Goal: Information Seeking & Learning: Find specific page/section

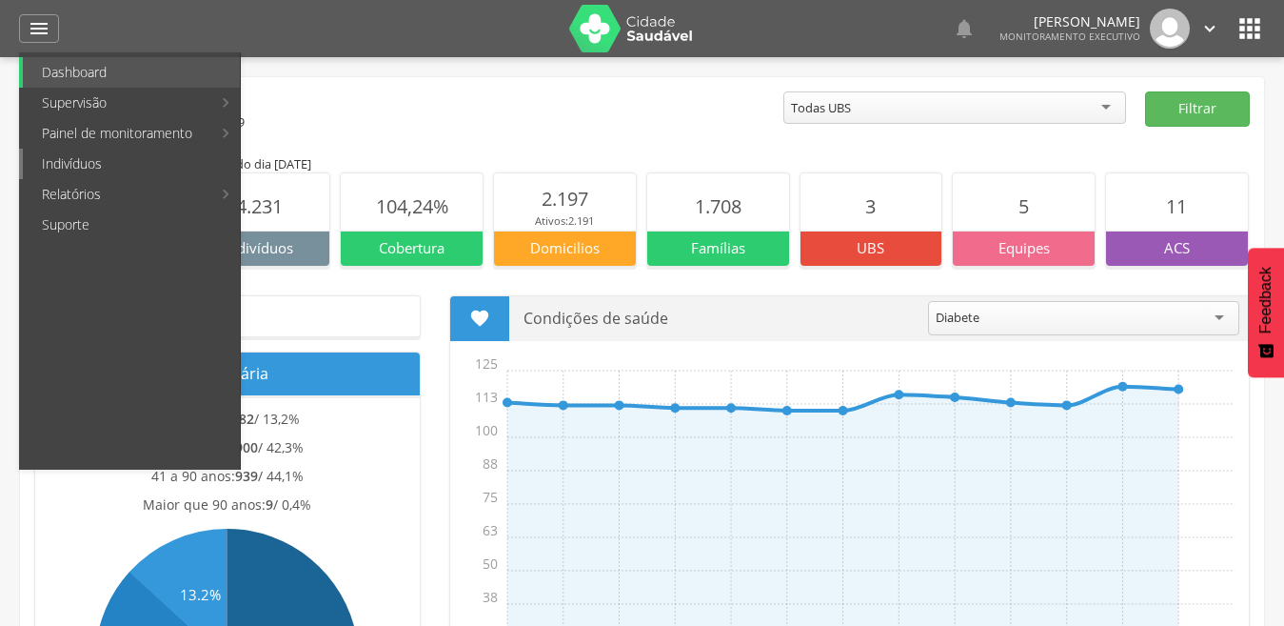
click at [137, 166] on link "Indivíduos" at bounding box center [131, 164] width 217 height 30
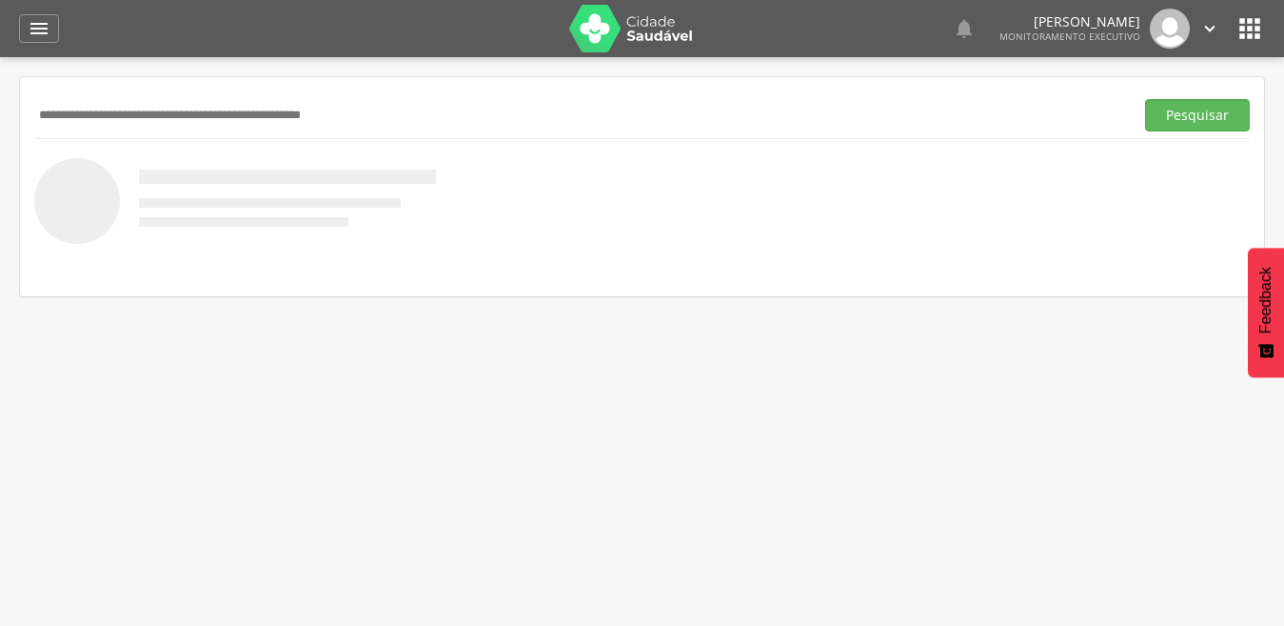
click at [129, 107] on input "text" at bounding box center [580, 115] width 1092 height 32
paste input "**********"
click at [1145, 99] on button "Pesquisar" at bounding box center [1197, 115] width 105 height 32
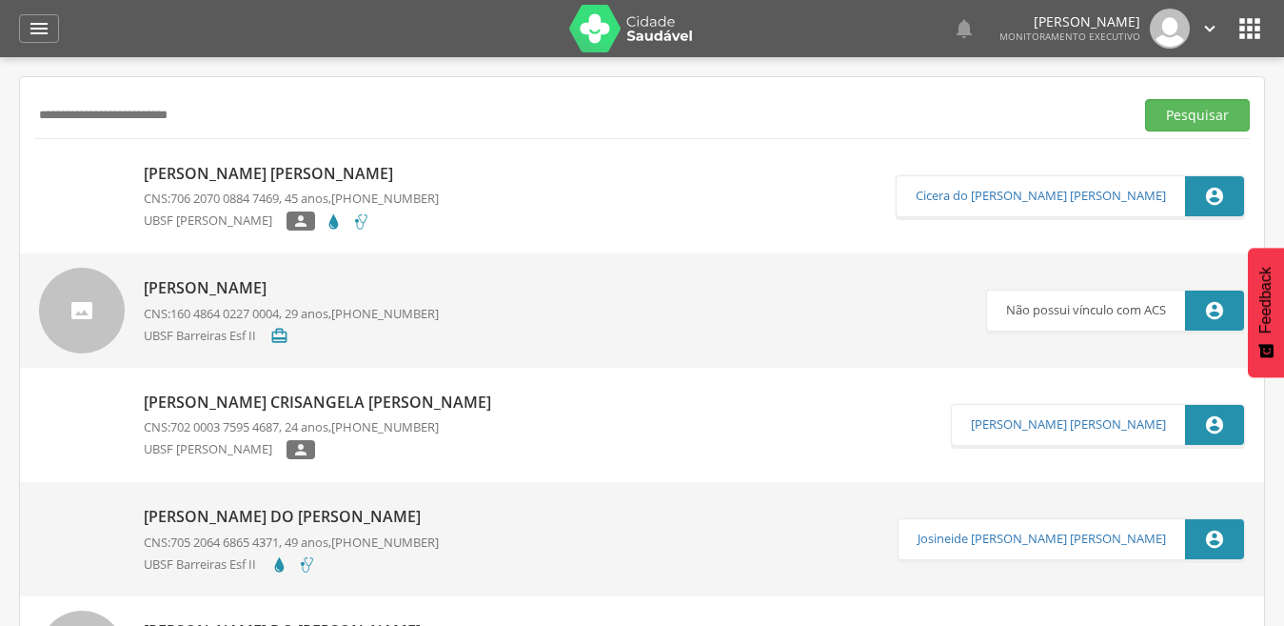
click at [233, 125] on input "**********" at bounding box center [580, 115] width 1092 height 32
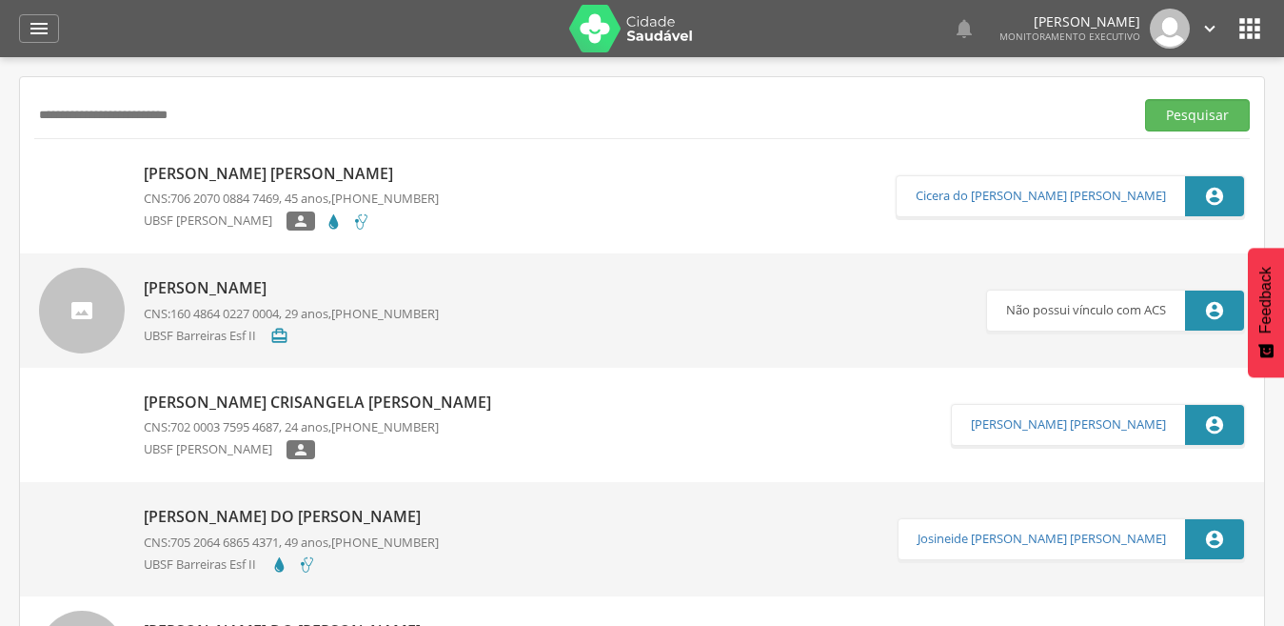
click at [233, 125] on input "**********" at bounding box center [580, 115] width 1092 height 32
paste input "text"
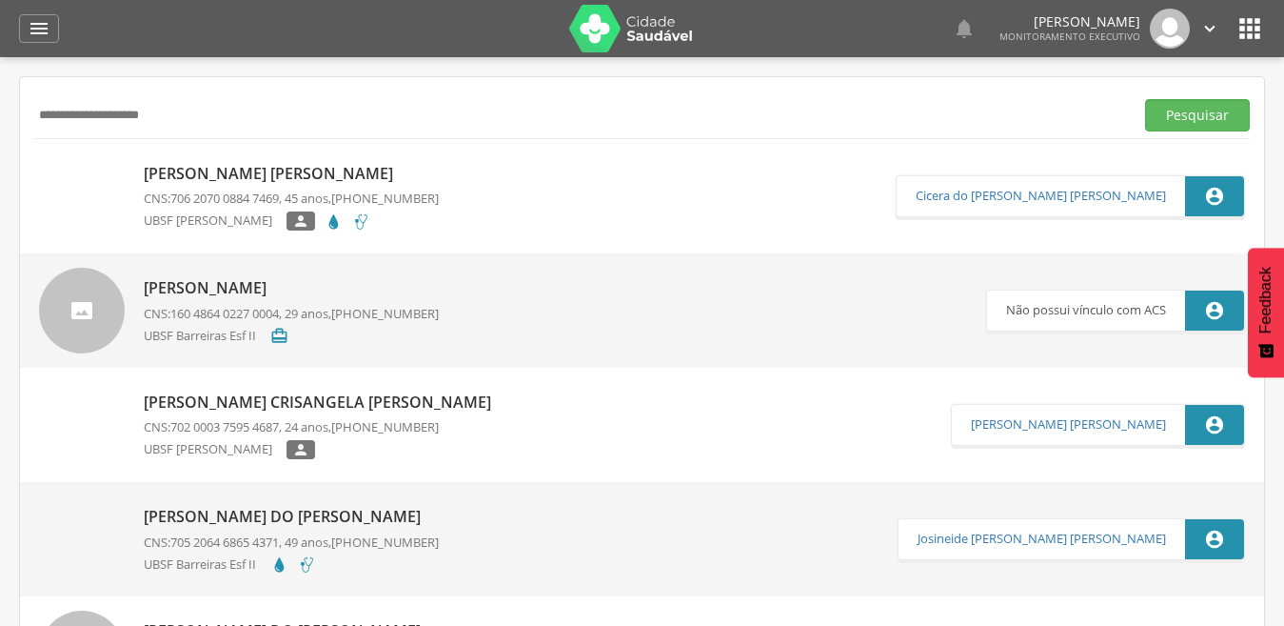
type input "**********"
click at [1145, 99] on button "Pesquisar" at bounding box center [1197, 115] width 105 height 32
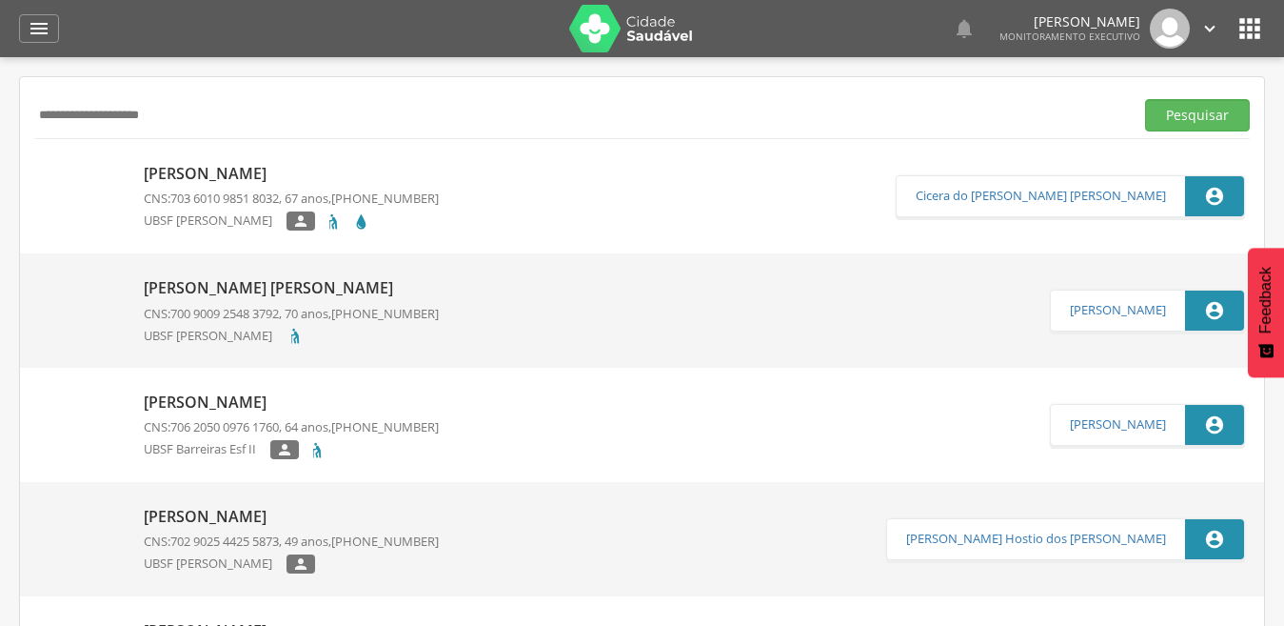
click at [228, 175] on p "[PERSON_NAME]" at bounding box center [291, 174] width 295 height 22
type input "**********"
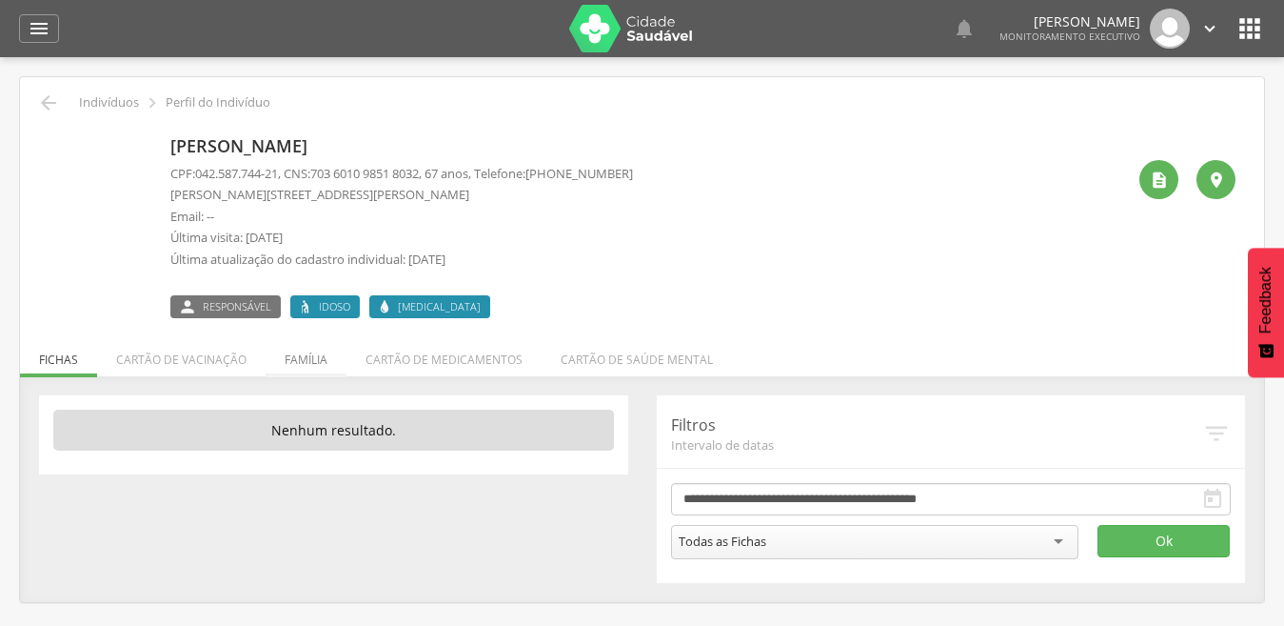
click at [287, 366] on li "Família" at bounding box center [306, 354] width 81 height 45
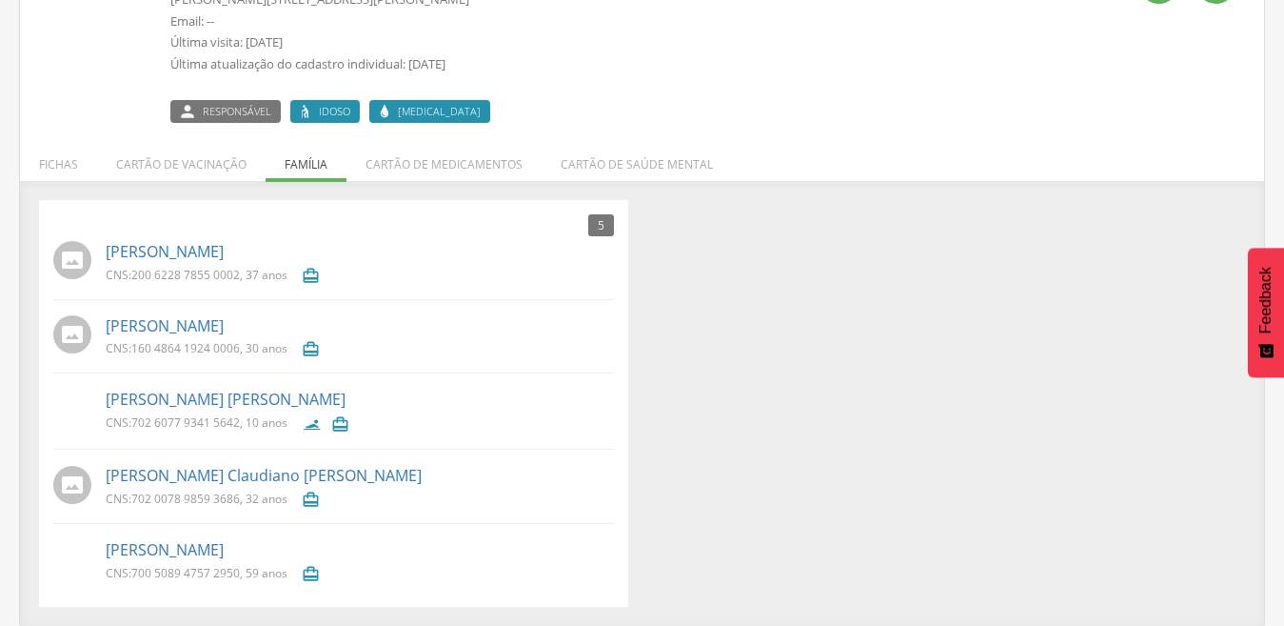
scroll to position [196, 0]
click at [224, 327] on link "[PERSON_NAME]" at bounding box center [165, 325] width 118 height 22
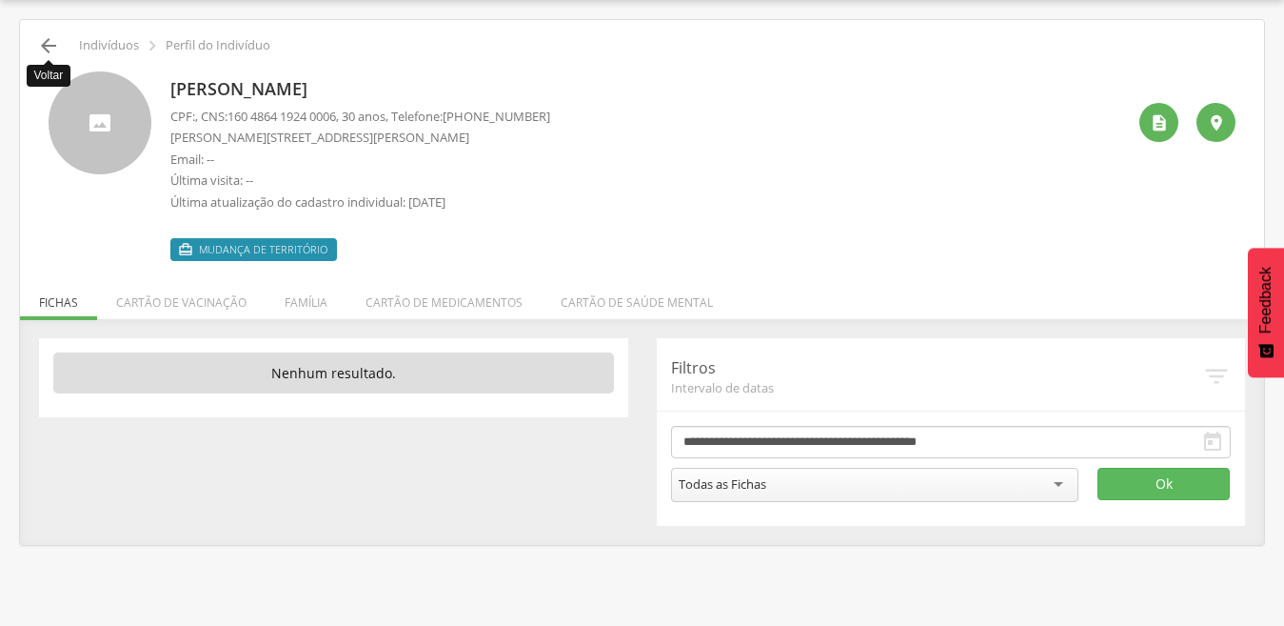
click at [44, 49] on icon "" at bounding box center [48, 45] width 23 height 23
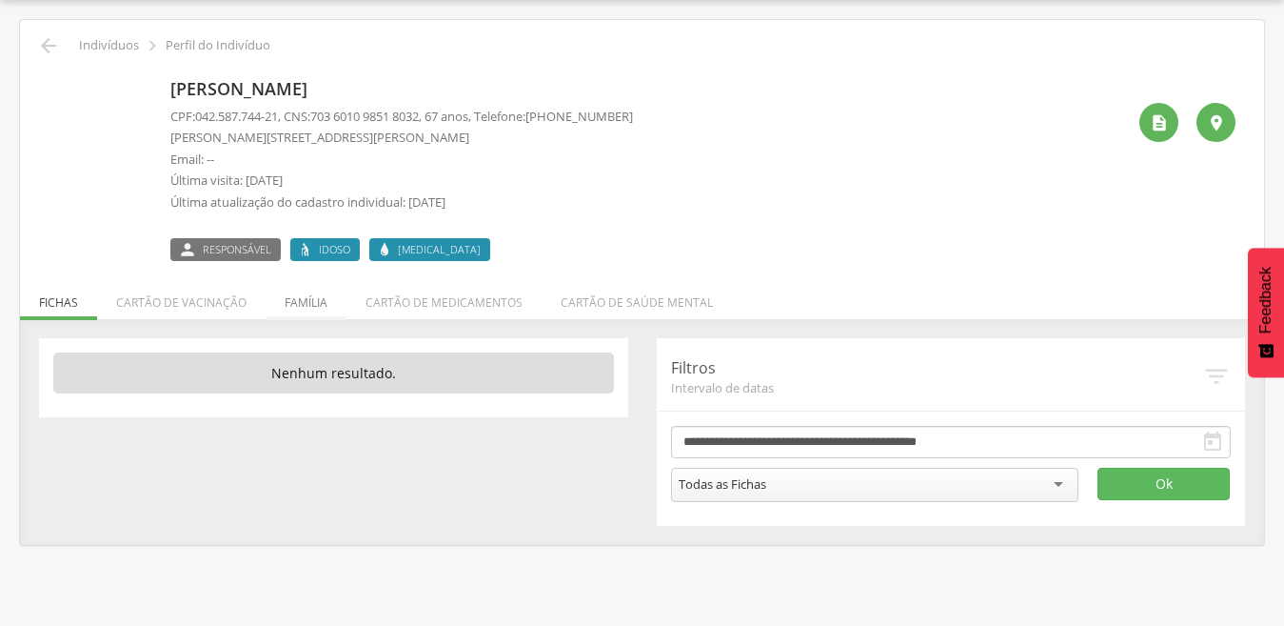
click at [305, 293] on li "Família" at bounding box center [306, 297] width 81 height 45
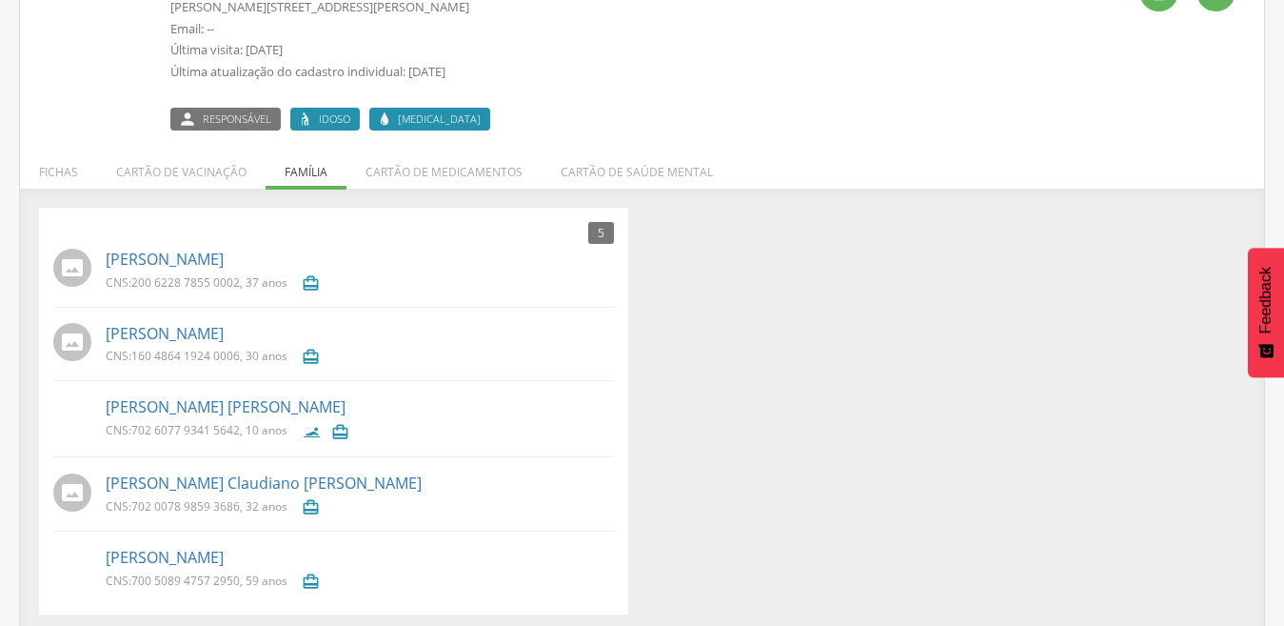
scroll to position [196, 0]
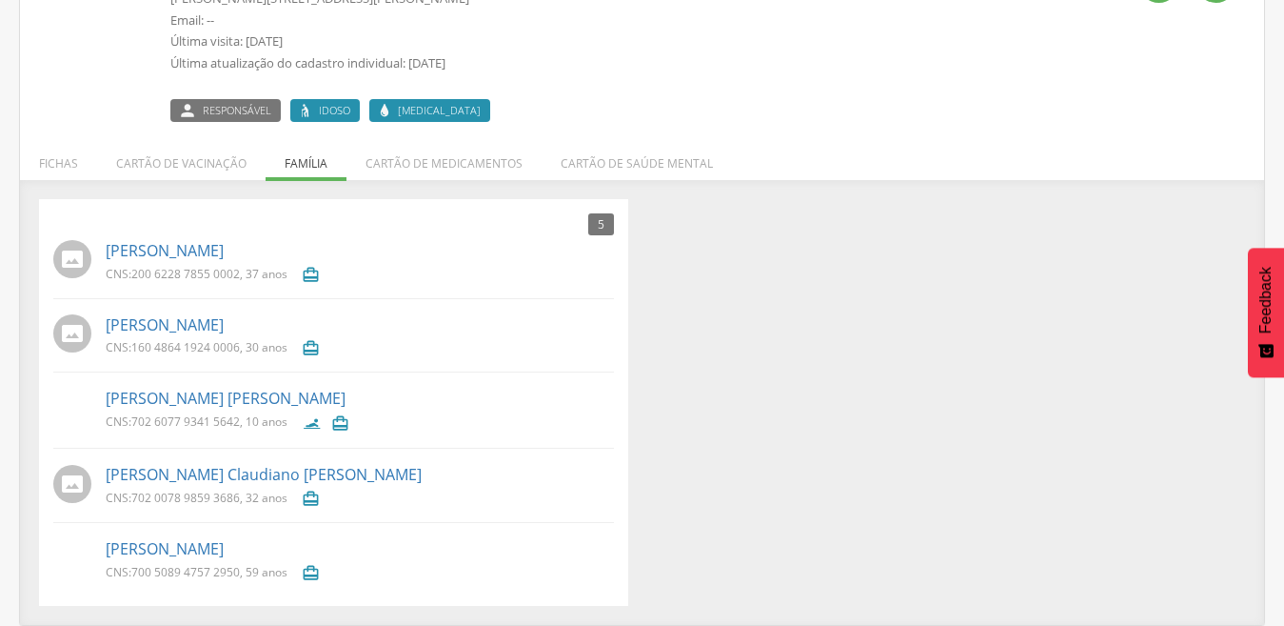
click at [212, 560] on div "[PERSON_NAME] CNS: 700 5089 4757 2950 , 59 anos " at bounding box center [360, 559] width 508 height 54
click at [210, 543] on link "[PERSON_NAME]" at bounding box center [165, 549] width 118 height 22
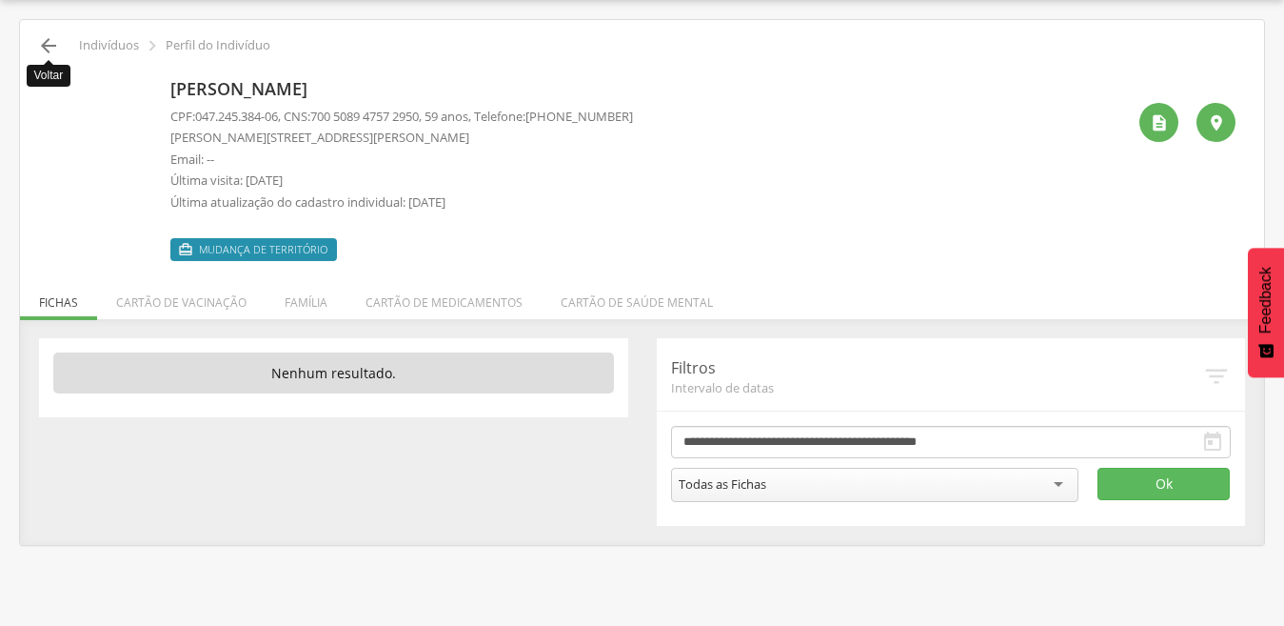
click at [49, 46] on icon "" at bounding box center [48, 45] width 23 height 23
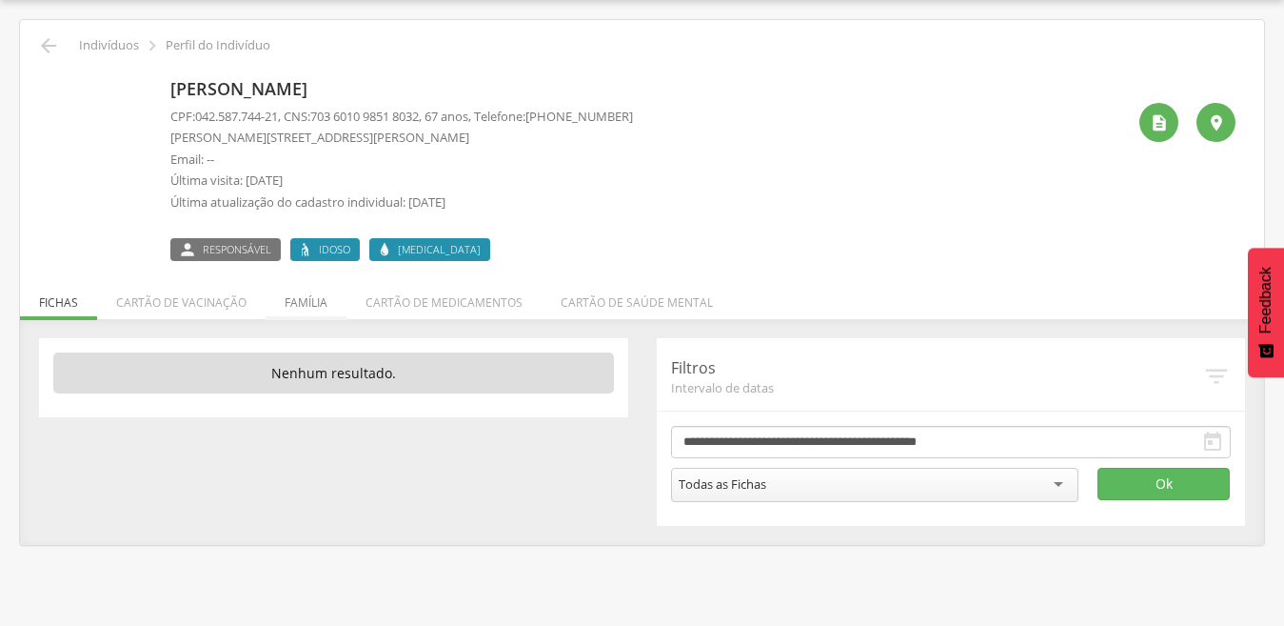
click at [314, 299] on li "Família" at bounding box center [306, 297] width 81 height 45
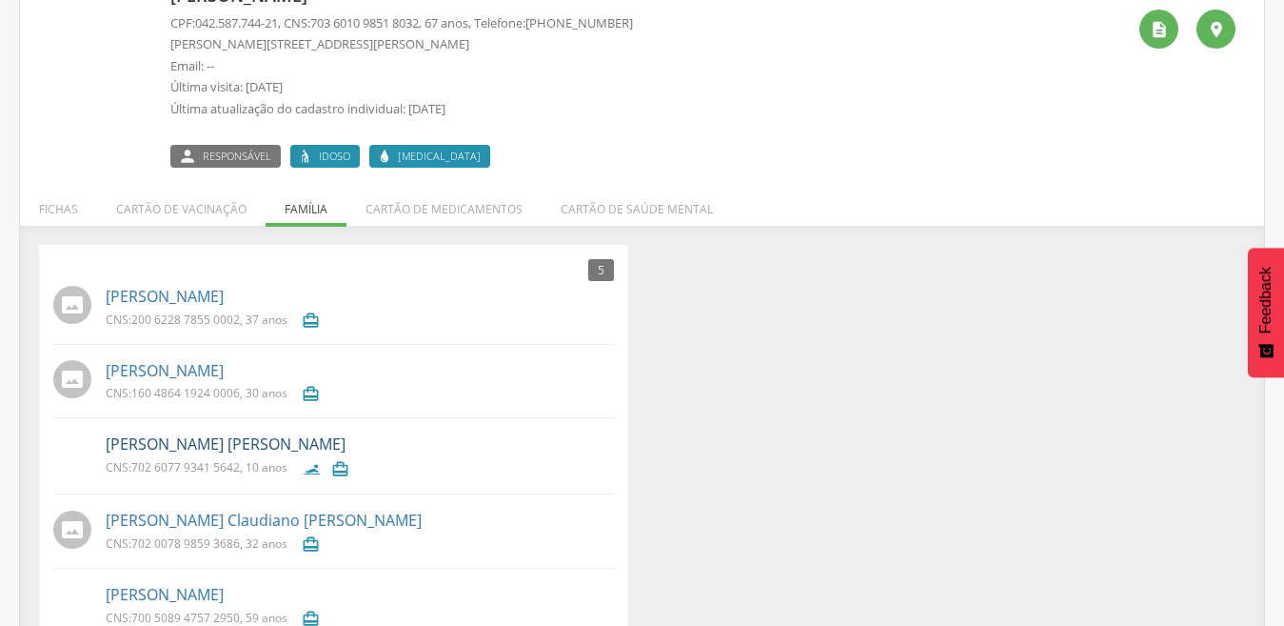
scroll to position [196, 0]
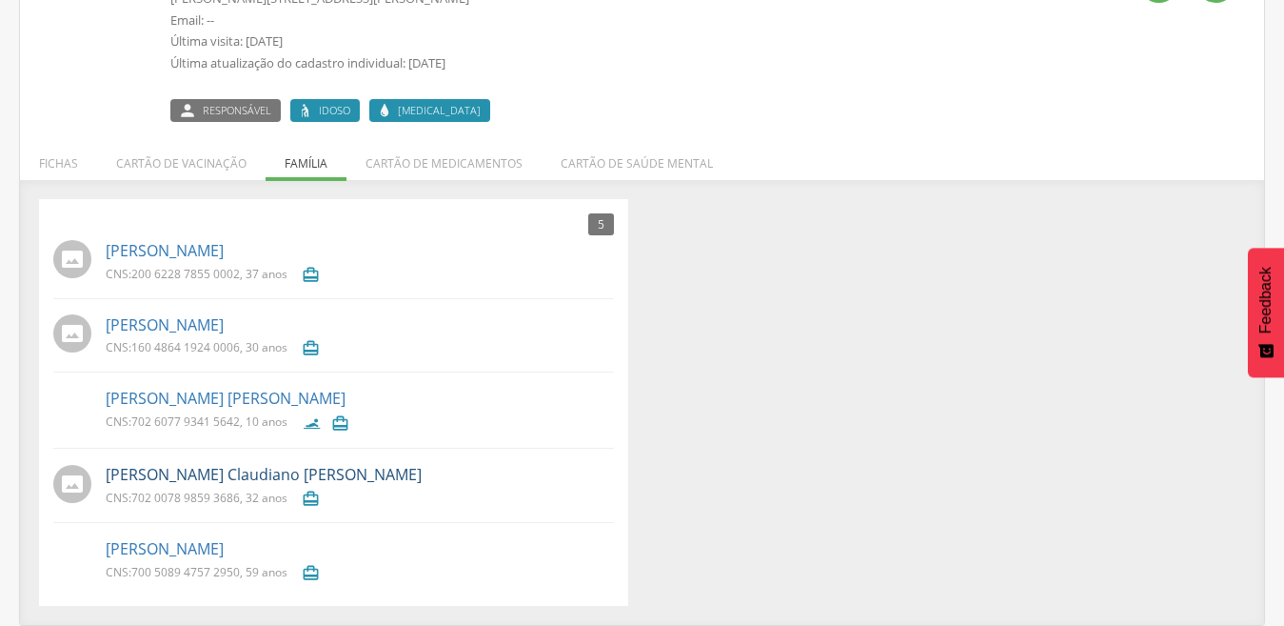
click at [180, 479] on link "[PERSON_NAME] Claudiano [PERSON_NAME]" at bounding box center [264, 475] width 316 height 22
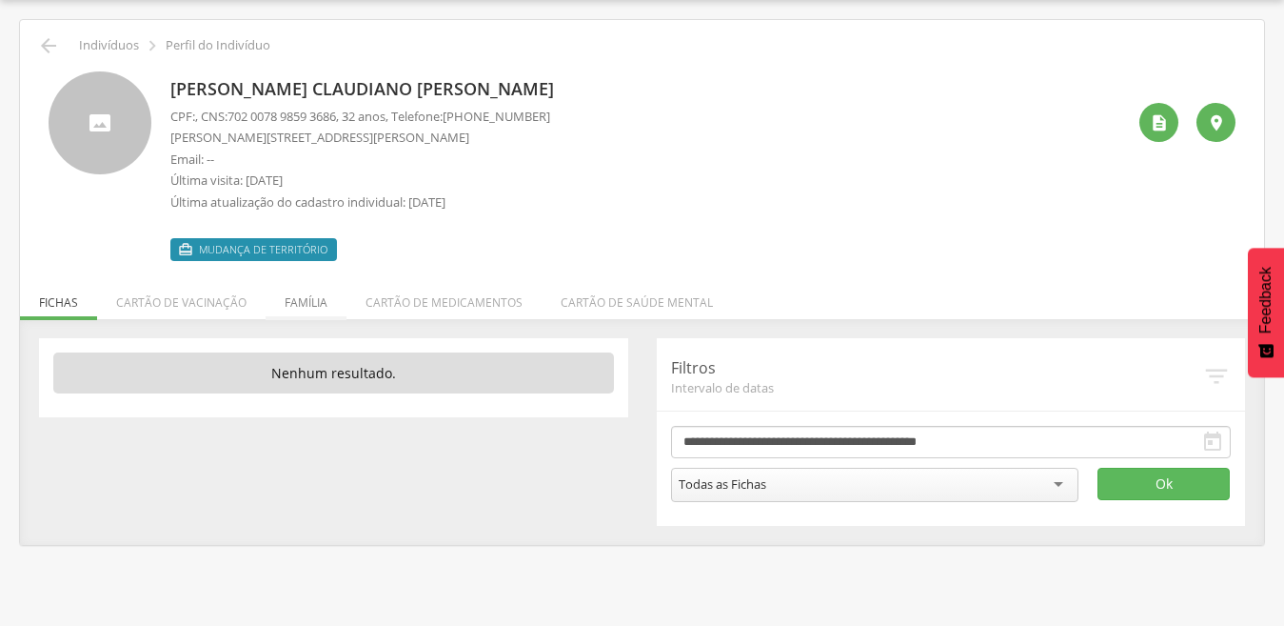
click at [309, 301] on li "Família" at bounding box center [306, 297] width 81 height 45
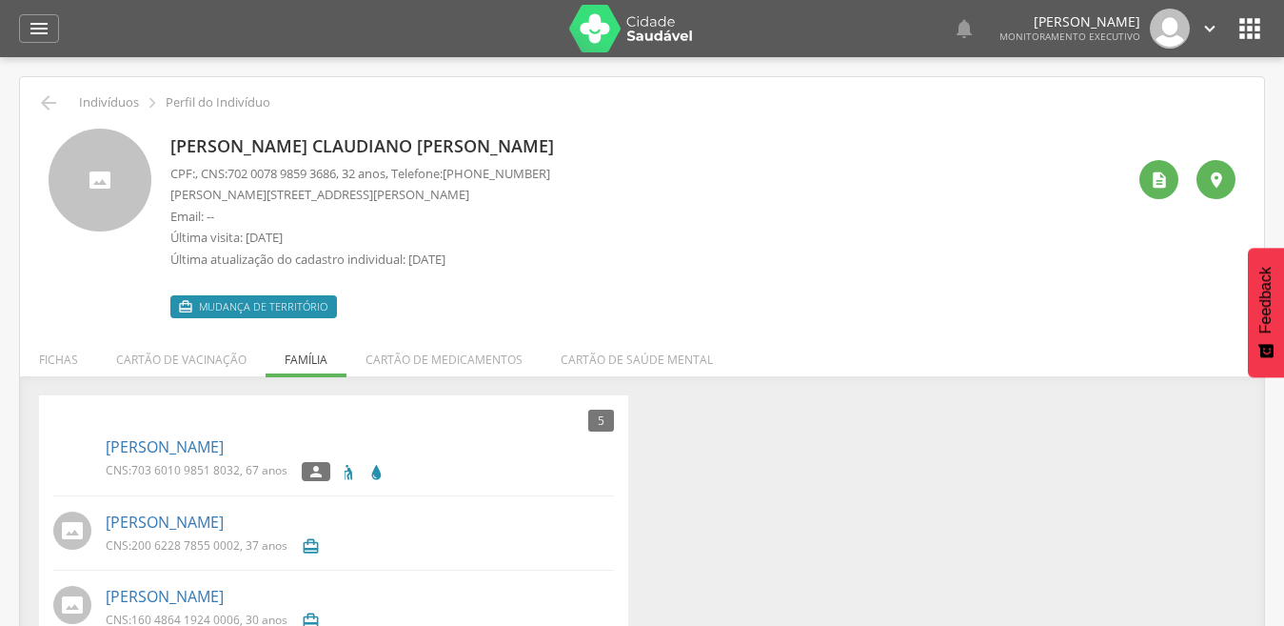
scroll to position [0, 0]
click at [49, 111] on icon "" at bounding box center [48, 102] width 23 height 23
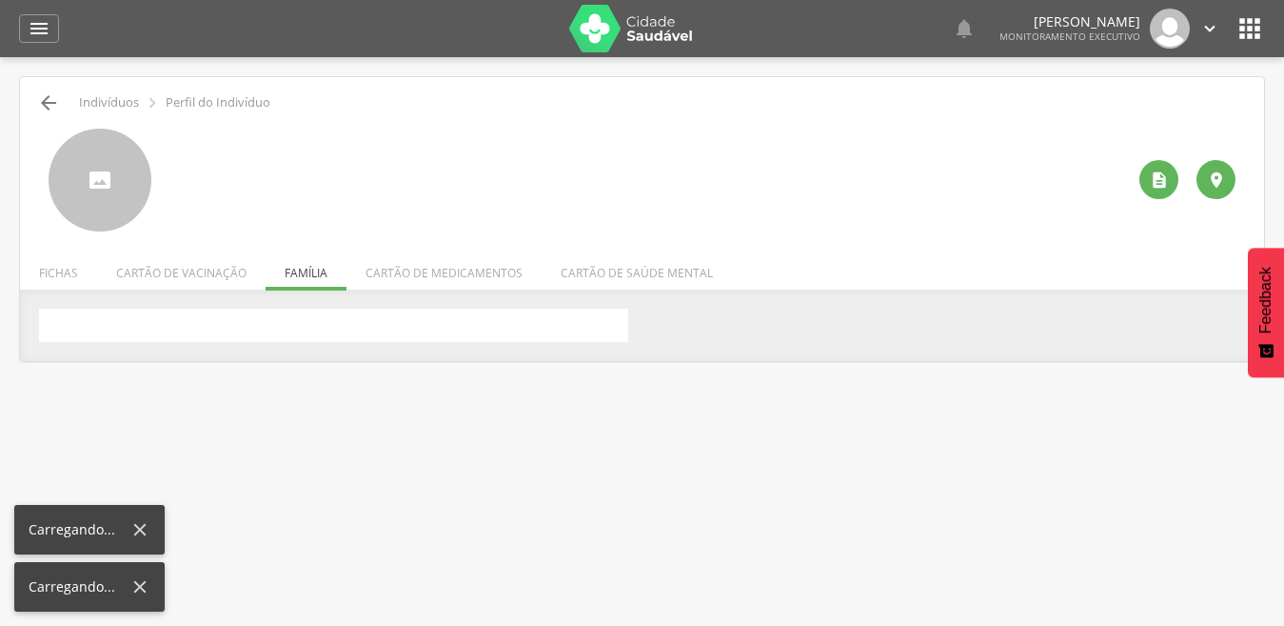
scroll to position [57, 0]
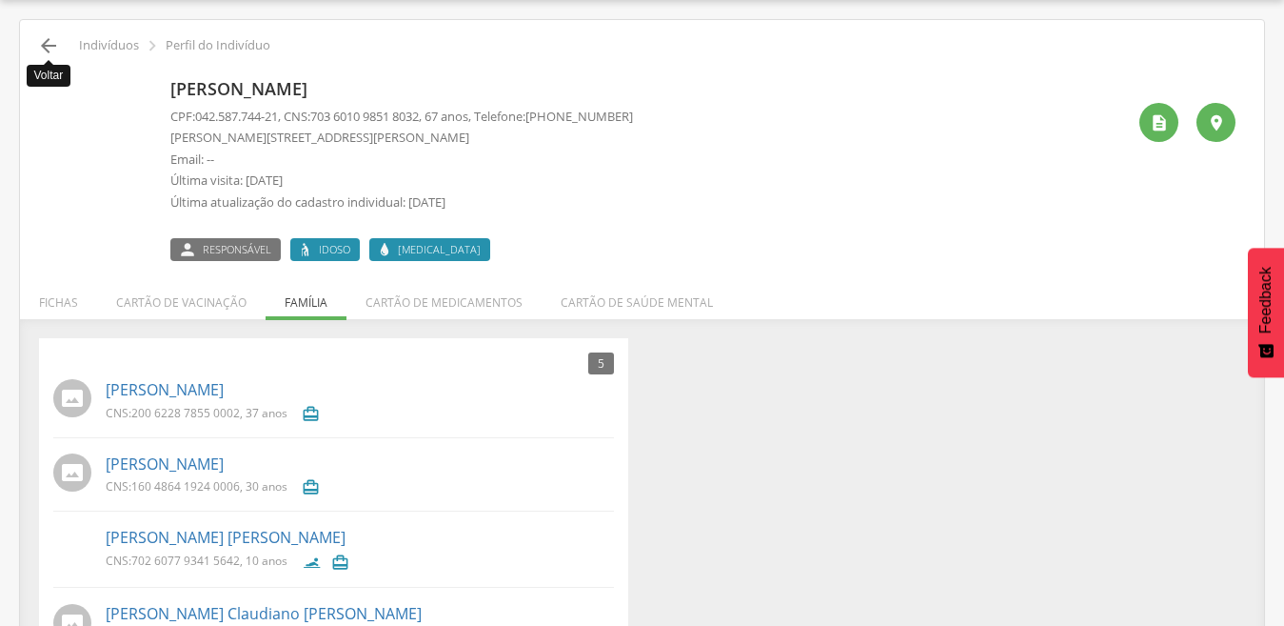
click at [53, 46] on icon "" at bounding box center [48, 45] width 23 height 23
